Goal: Information Seeking & Learning: Learn about a topic

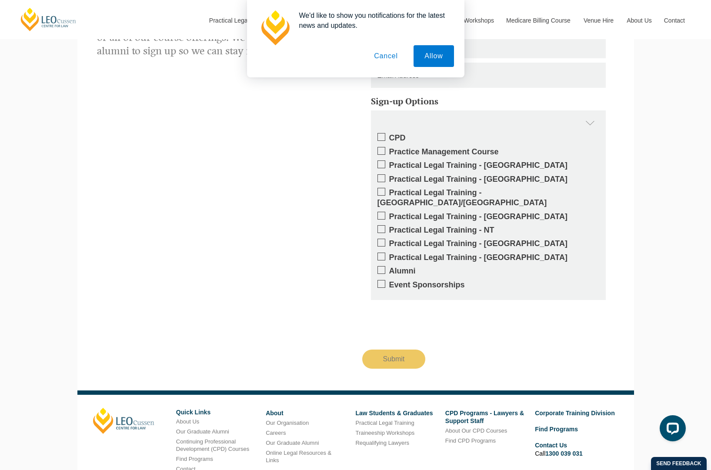
click at [385, 54] on button "Cancel" at bounding box center [386, 56] width 46 height 22
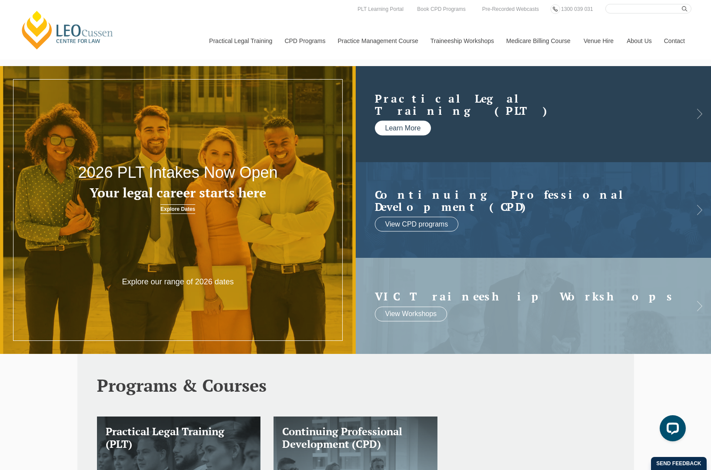
click at [406, 127] on link "Learn More" at bounding box center [403, 128] width 57 height 15
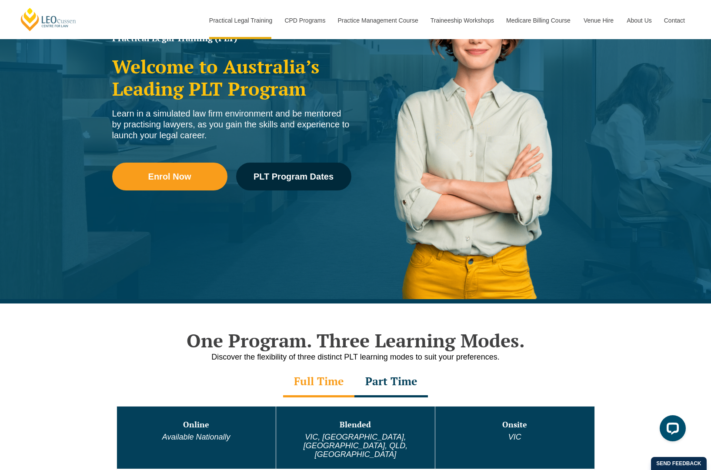
scroll to position [139, 0]
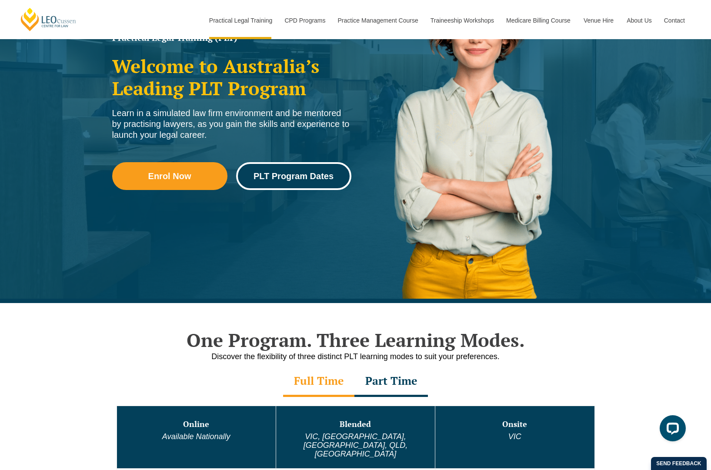
click at [297, 174] on span "PLT Program Dates" at bounding box center [294, 176] width 80 height 9
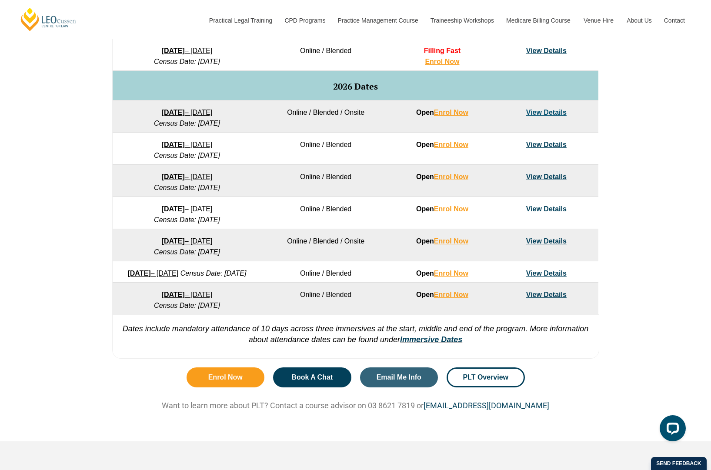
scroll to position [519, 0]
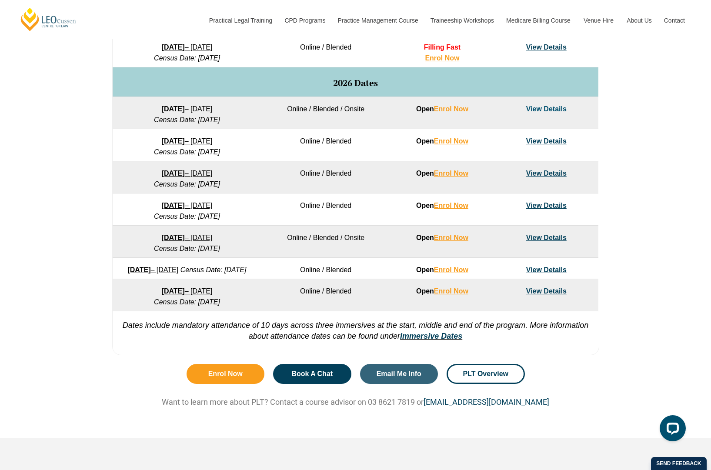
click at [207, 204] on link "[DATE] – [DATE]" at bounding box center [187, 205] width 51 height 7
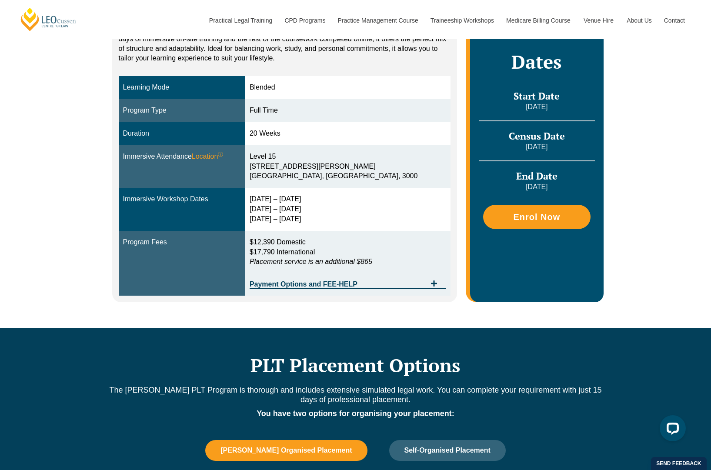
scroll to position [205, 0]
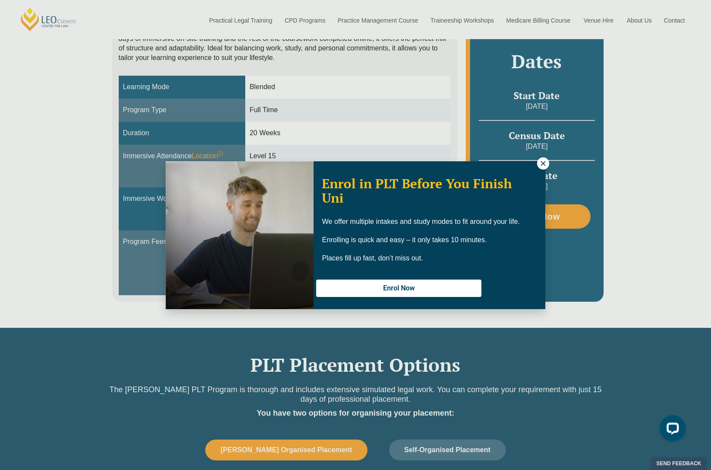
click at [37, 75] on div "Enrol in PLT Before You Finish Uni We offer multiple intakes and study modes to…" at bounding box center [355, 235] width 711 height 470
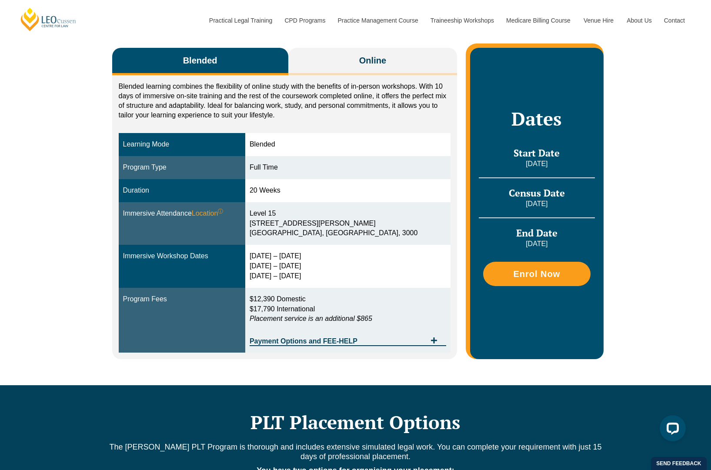
scroll to position [147, 0]
